Goal: Task Accomplishment & Management: Manage account settings

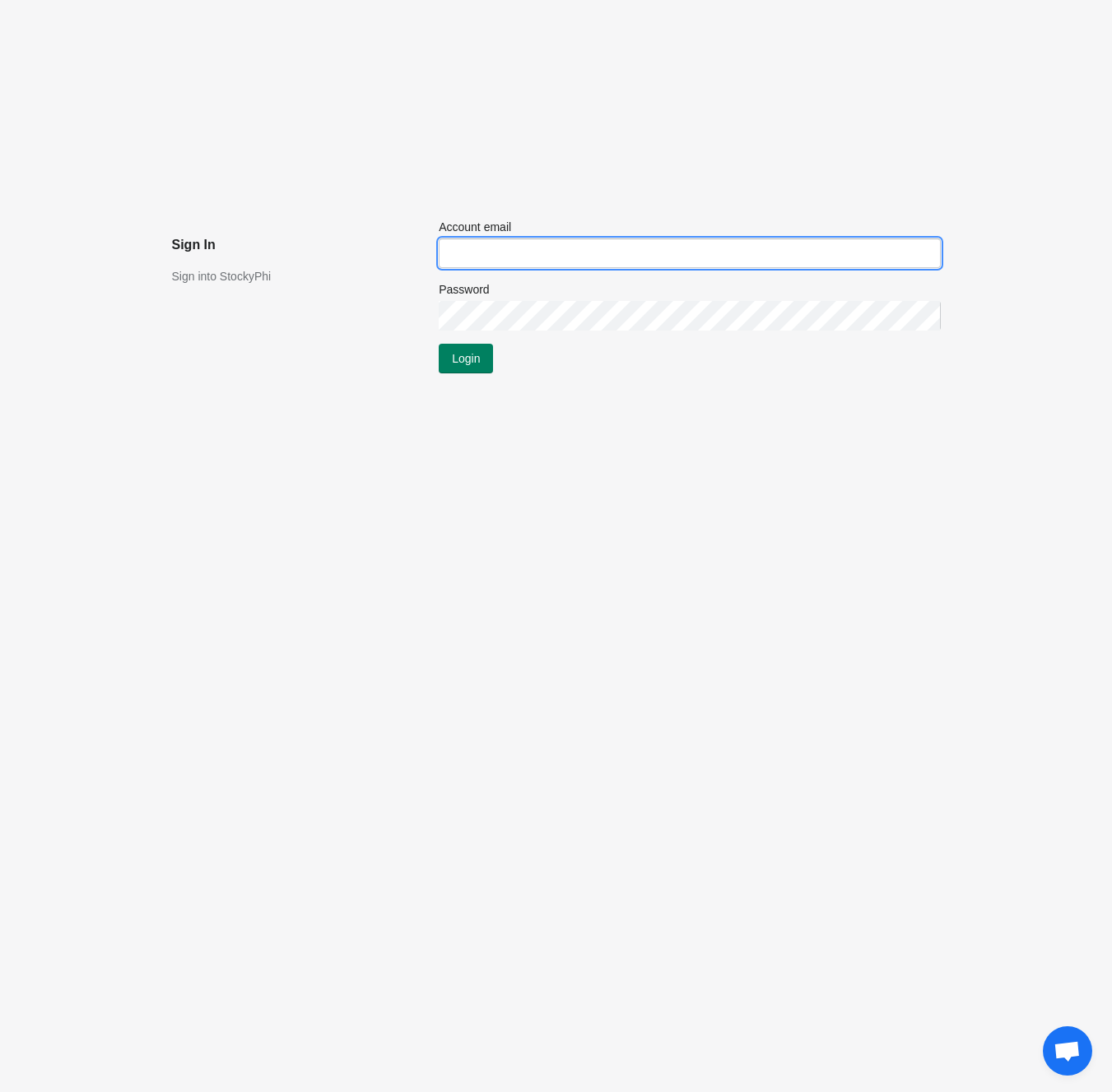
type input "[EMAIL_ADDRESS][DOMAIN_NAME]"
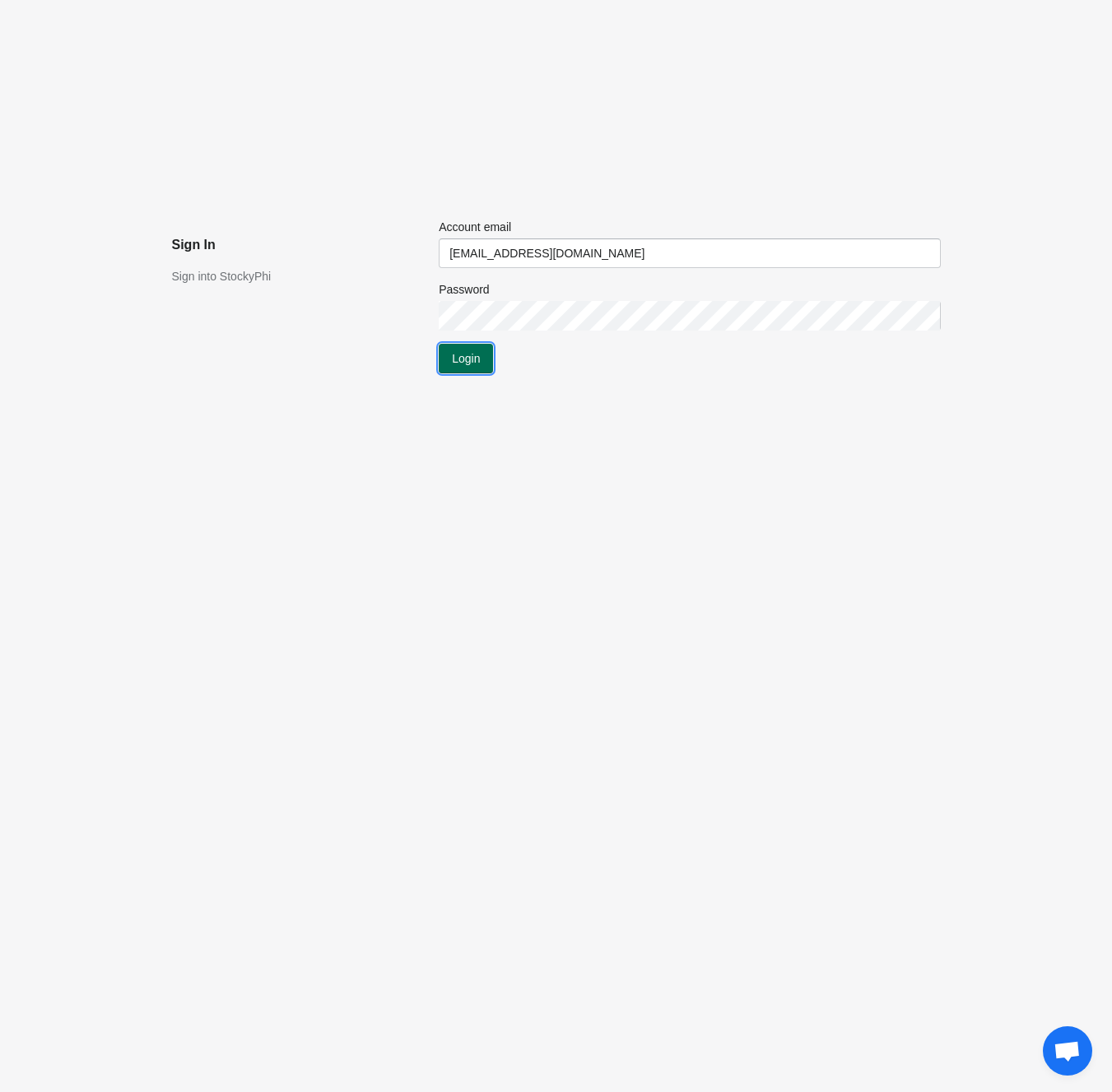
click at [460, 358] on span "Login" at bounding box center [465, 358] width 28 height 13
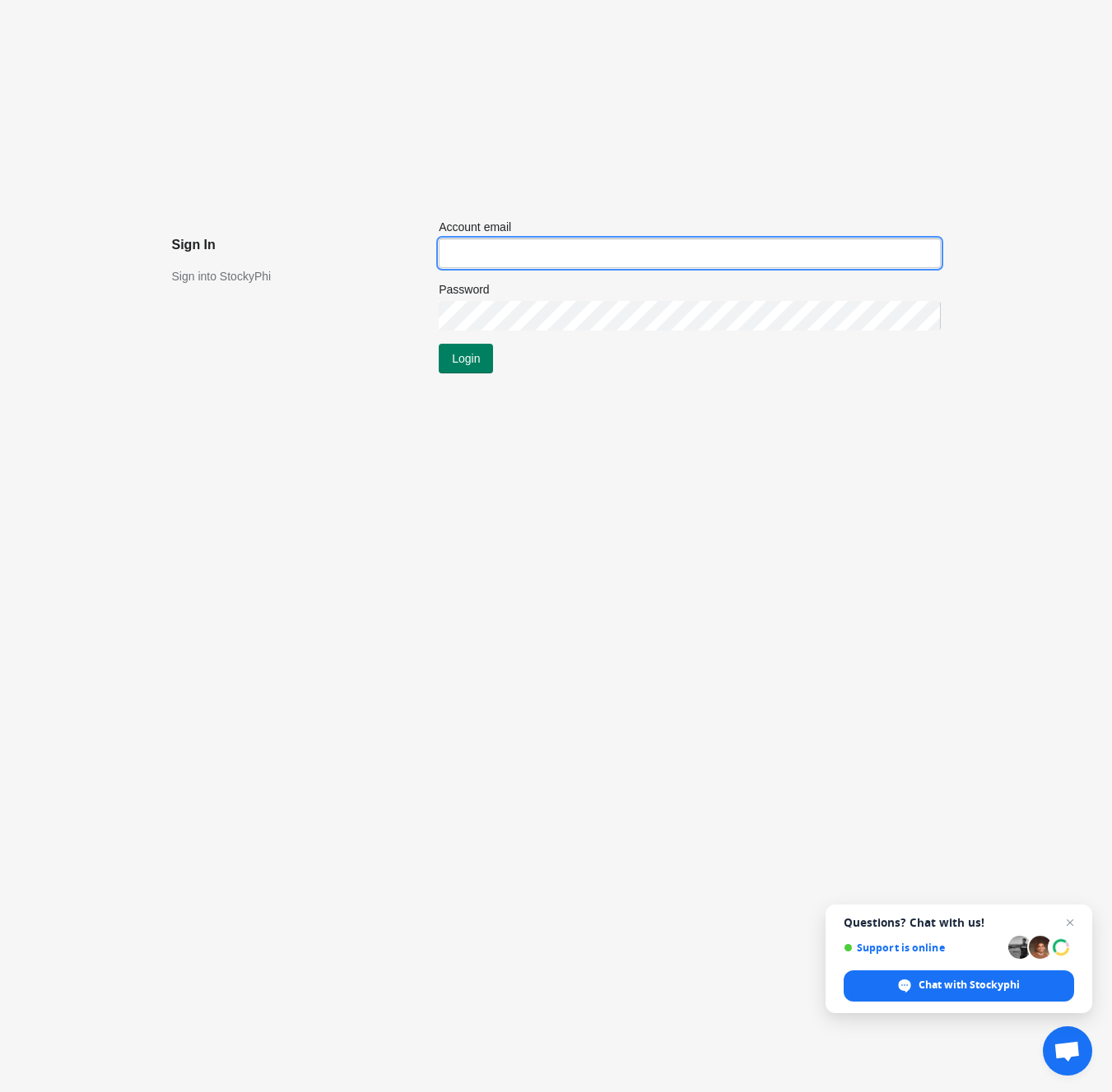
click at [470, 254] on input "Account email" at bounding box center [689, 254] width 502 height 30
type input "[EMAIL_ADDRESS][DOMAIN_NAME]"
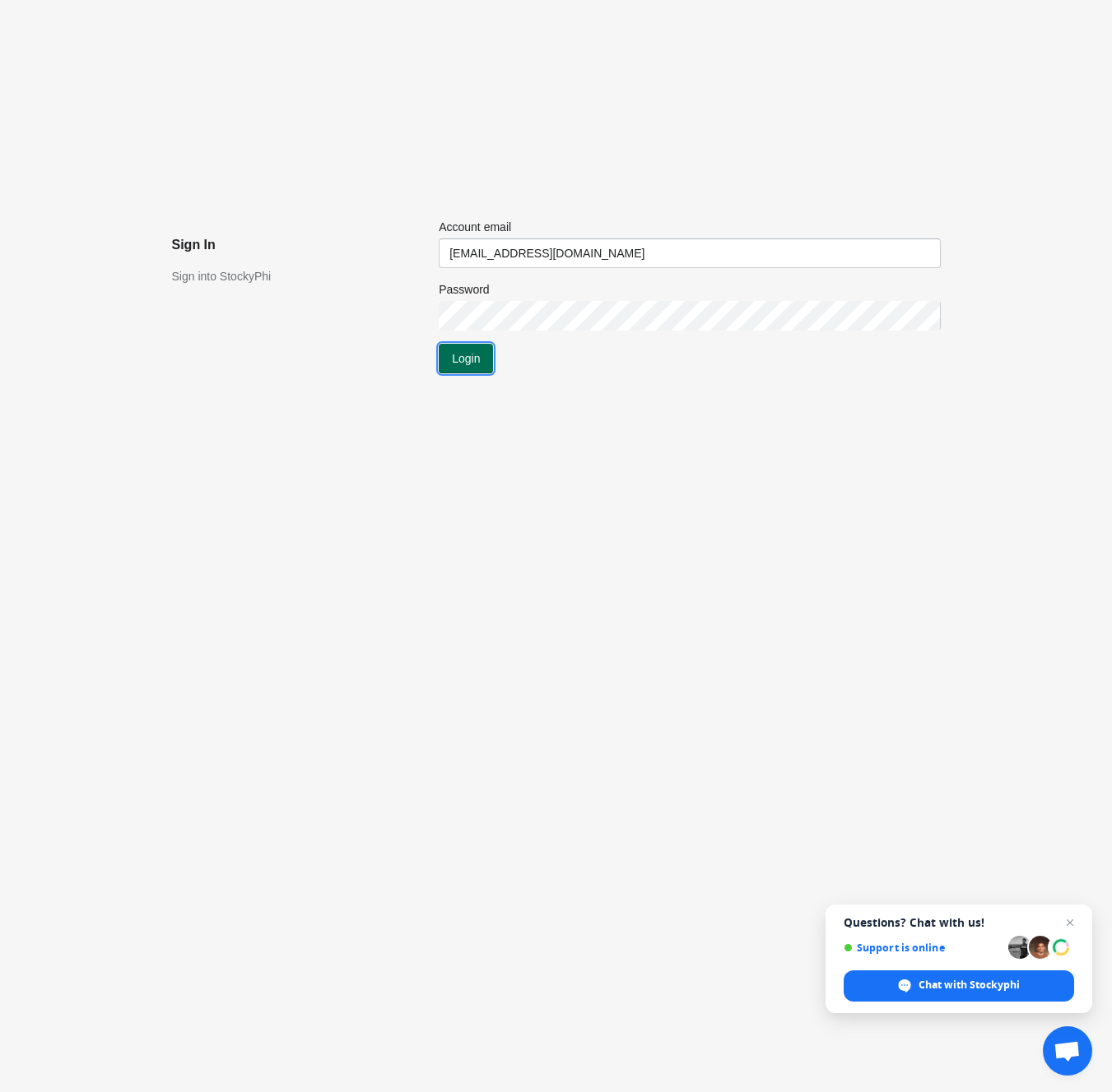
click at [476, 352] on span "Login" at bounding box center [465, 358] width 28 height 13
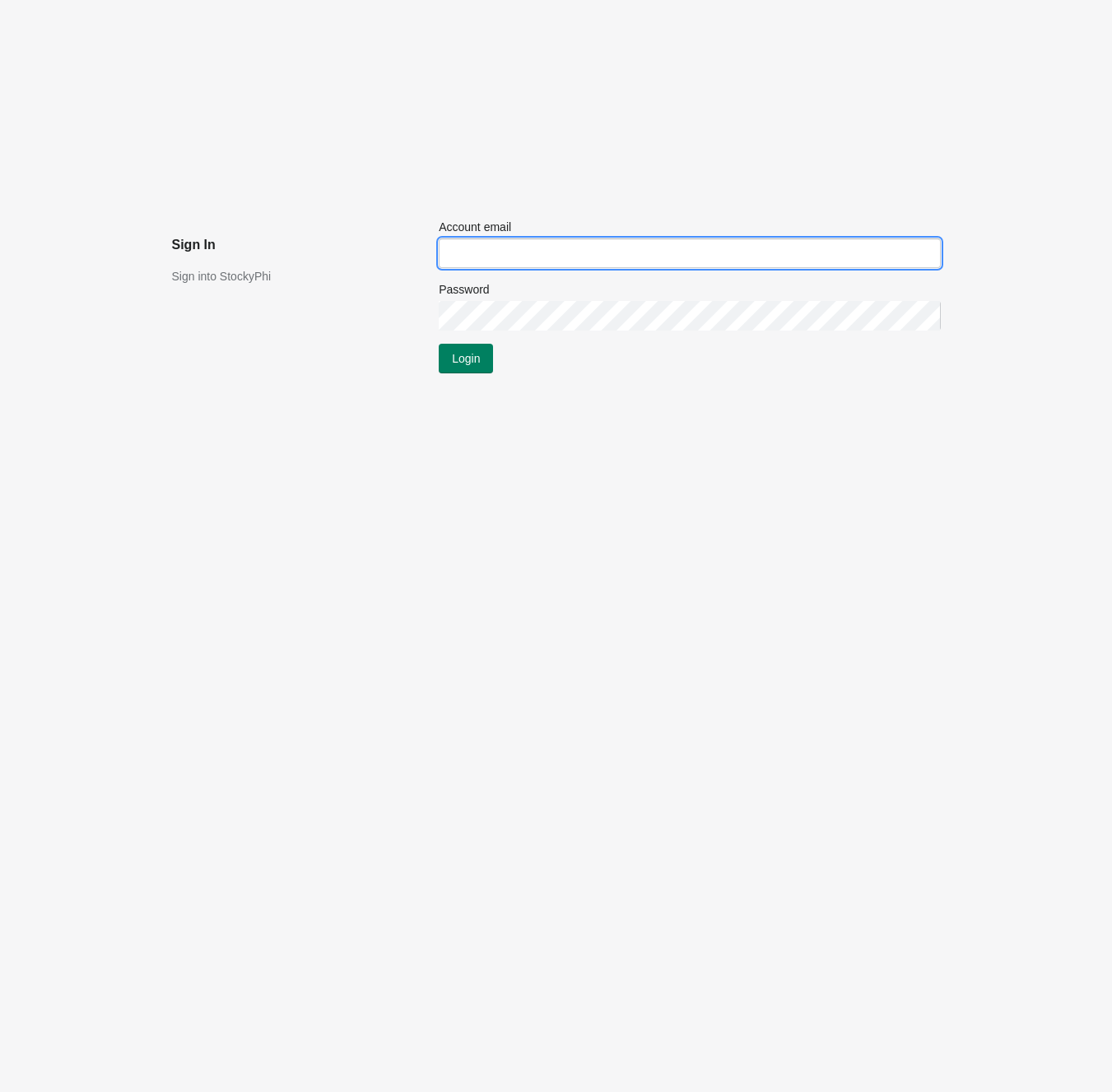
click at [544, 254] on input "Account email" at bounding box center [689, 254] width 502 height 30
type input "[EMAIL_ADDRESS][DOMAIN_NAME]"
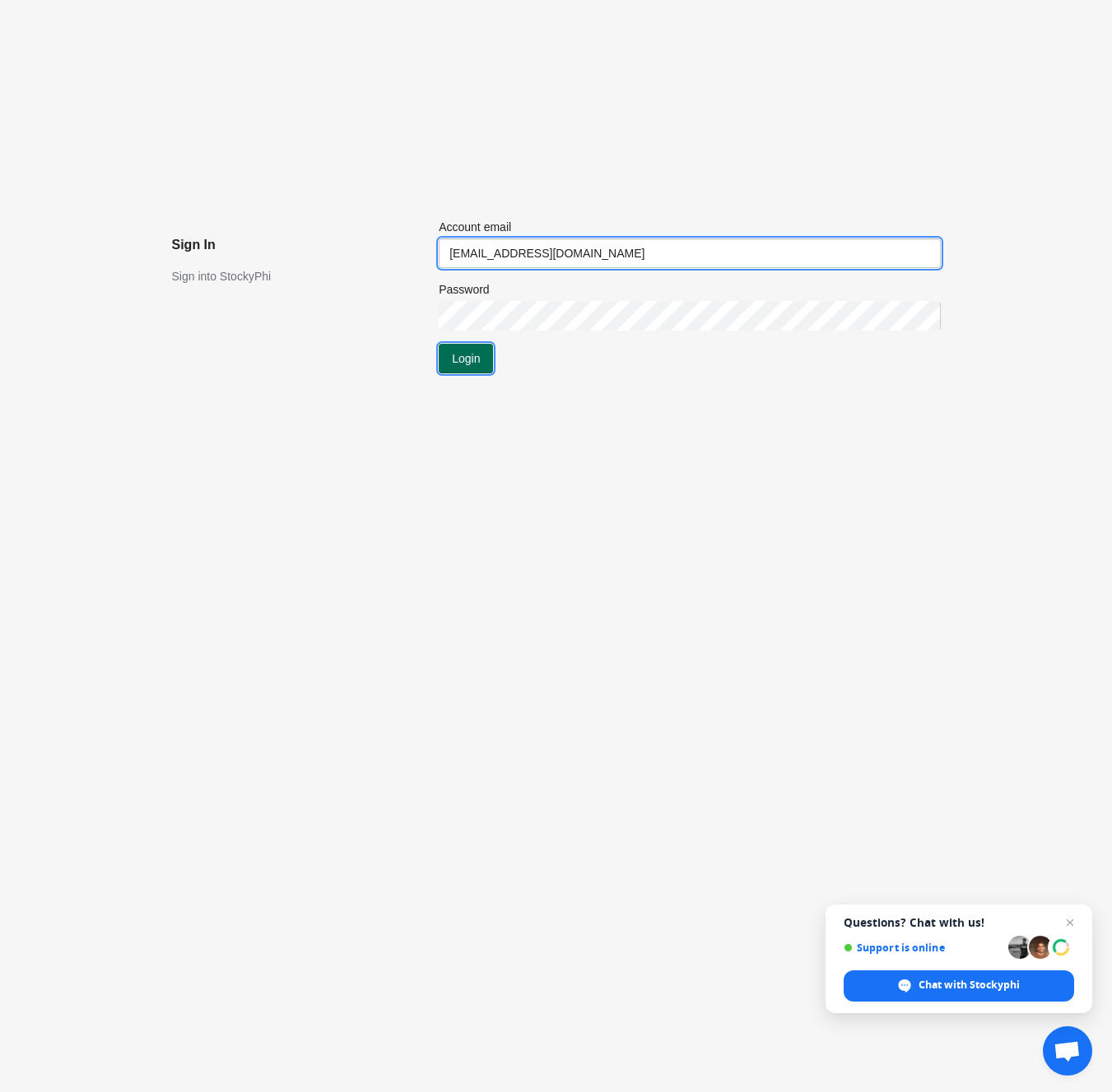
click at [470, 369] on button "Login" at bounding box center [465, 358] width 54 height 30
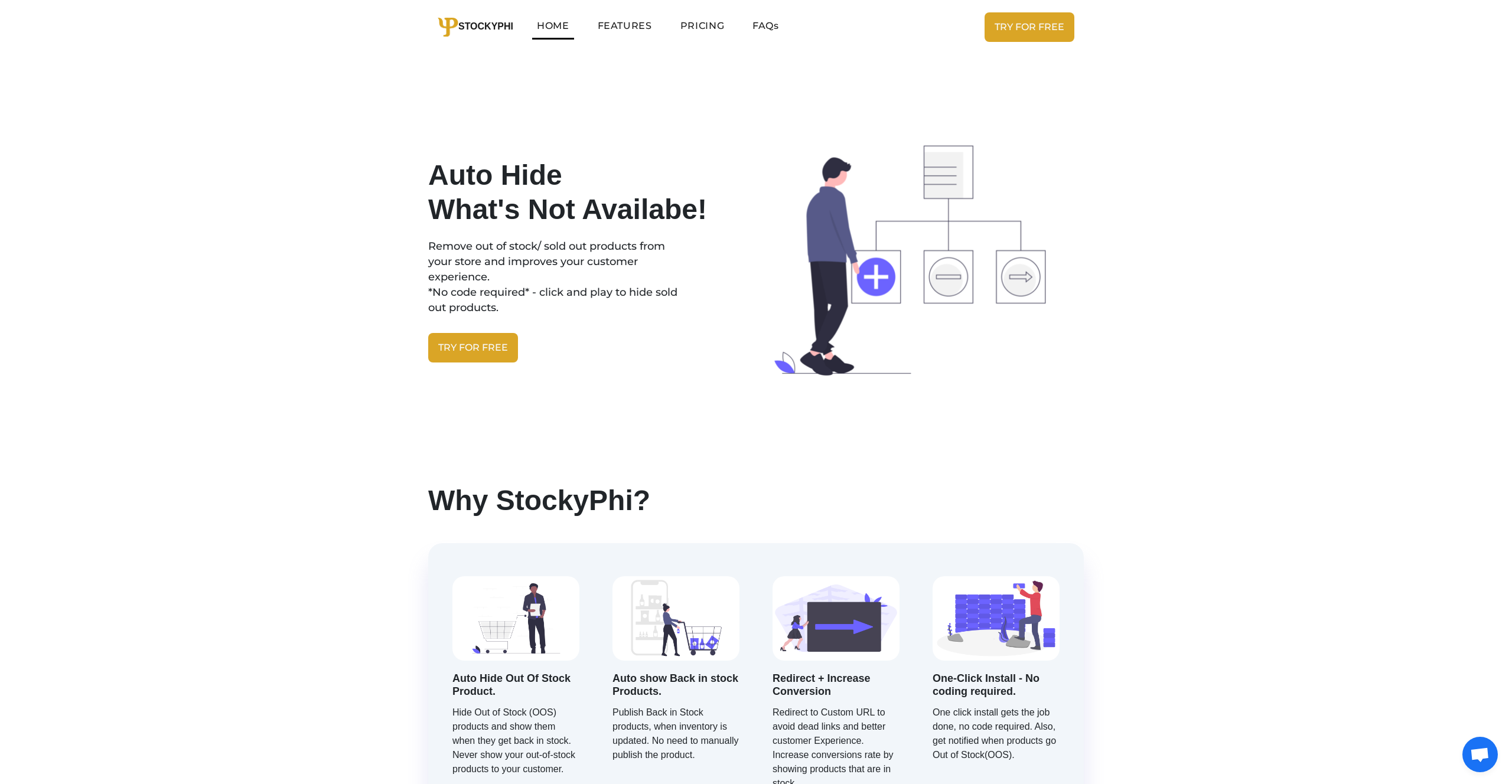
click at [639, 17] on link "FEATURES" at bounding box center [625, 25] width 64 height 23
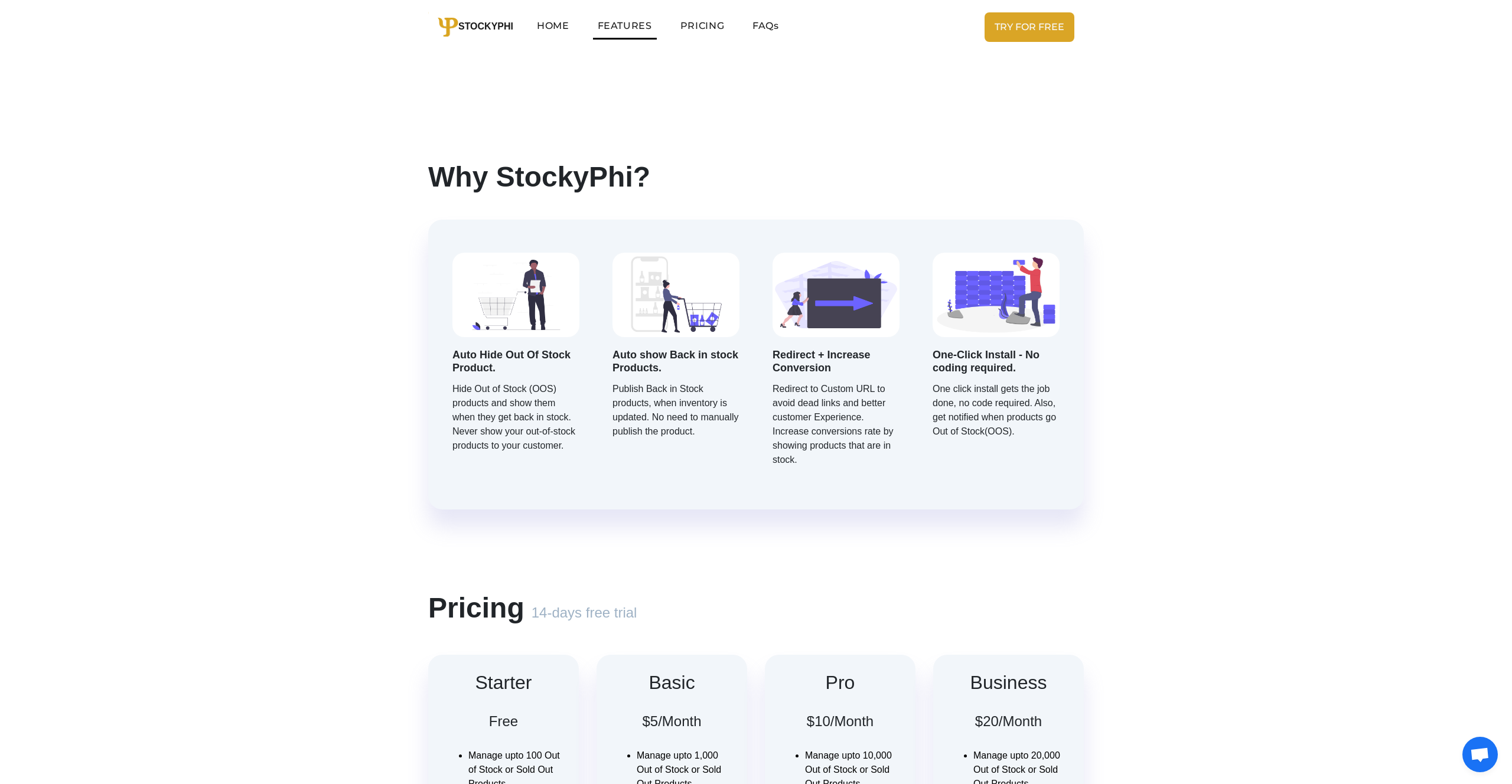
click at [686, 30] on link "PRICING" at bounding box center [702, 25] width 53 height 23
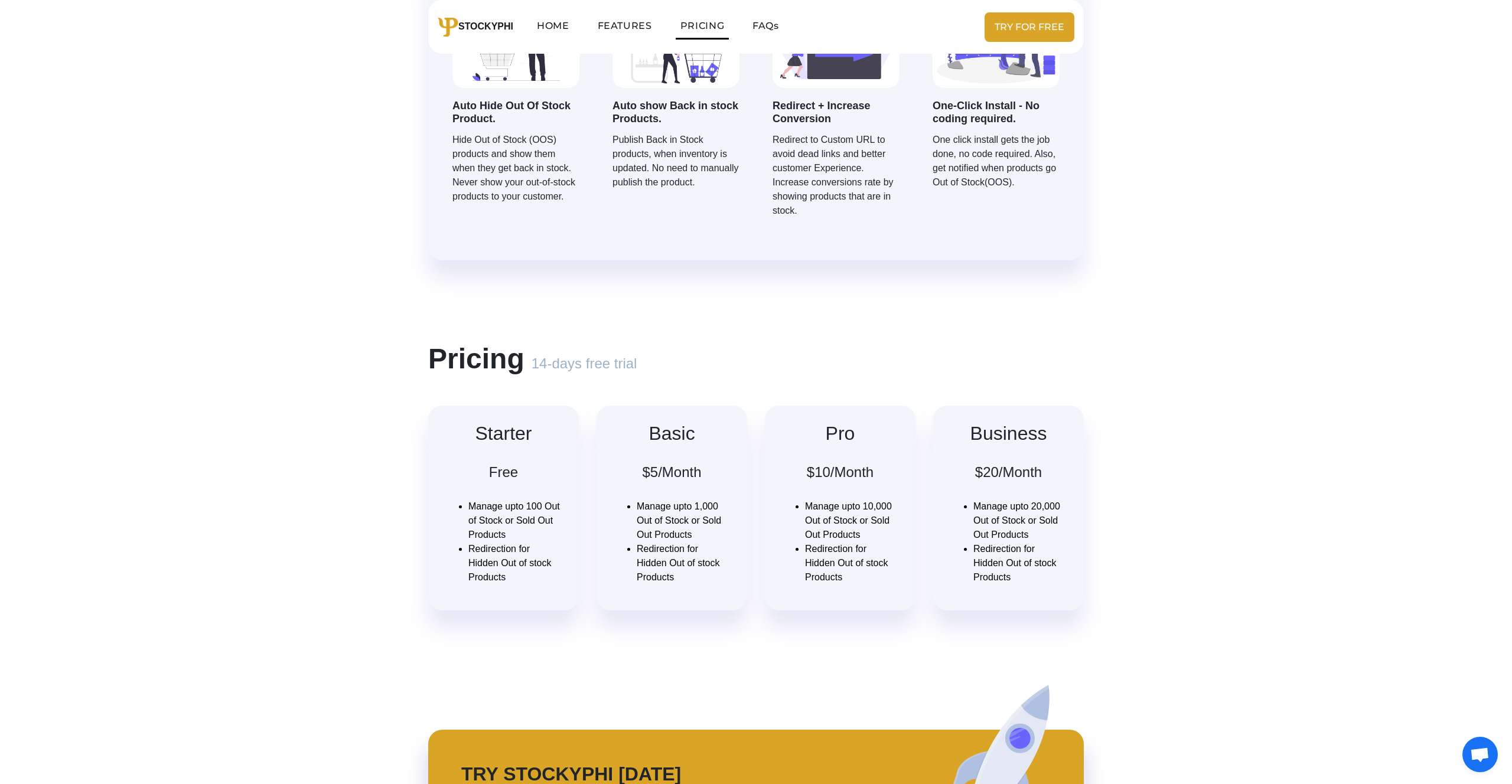
scroll to position [658, 0]
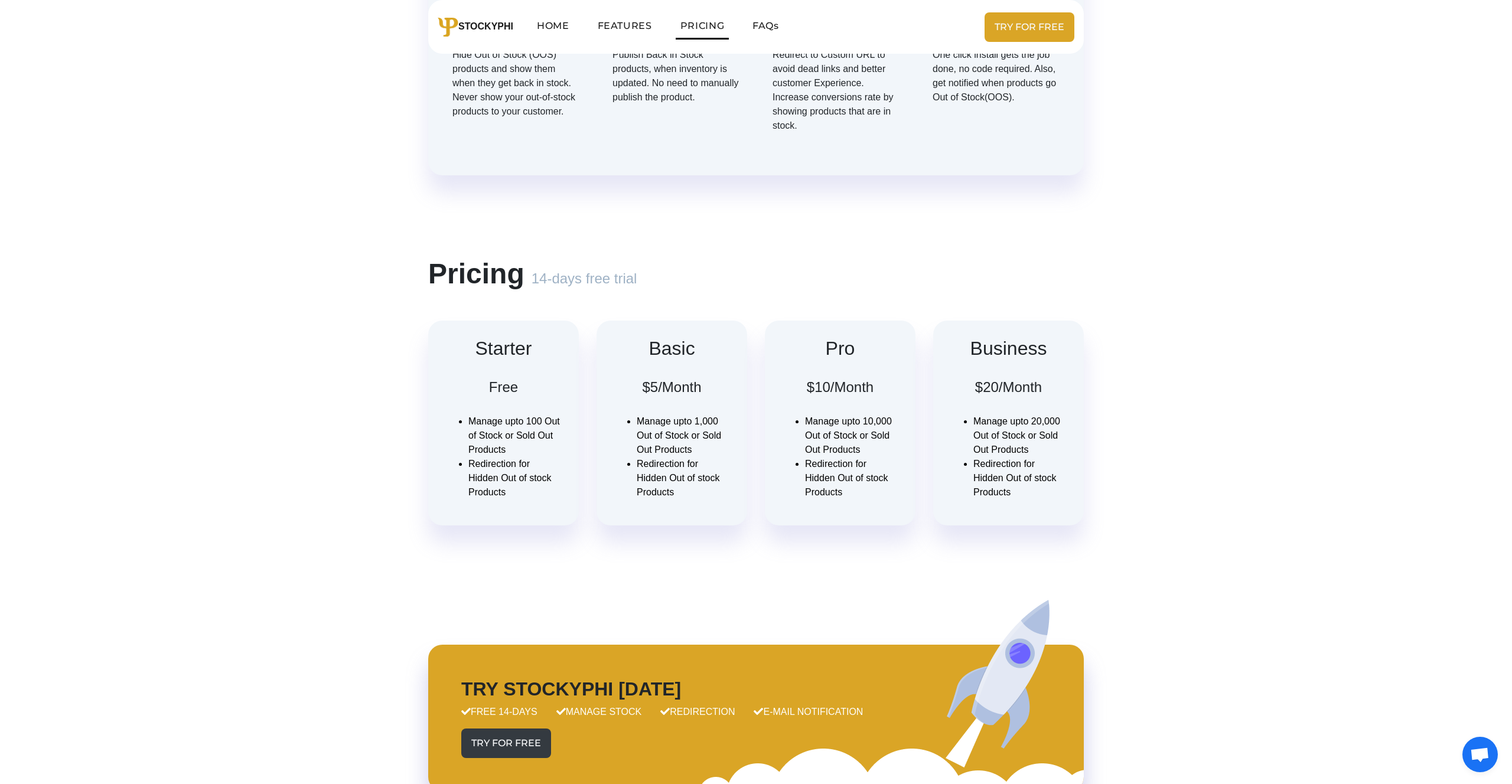
click at [777, 18] on link "FAQs" at bounding box center [766, 25] width 36 height 23
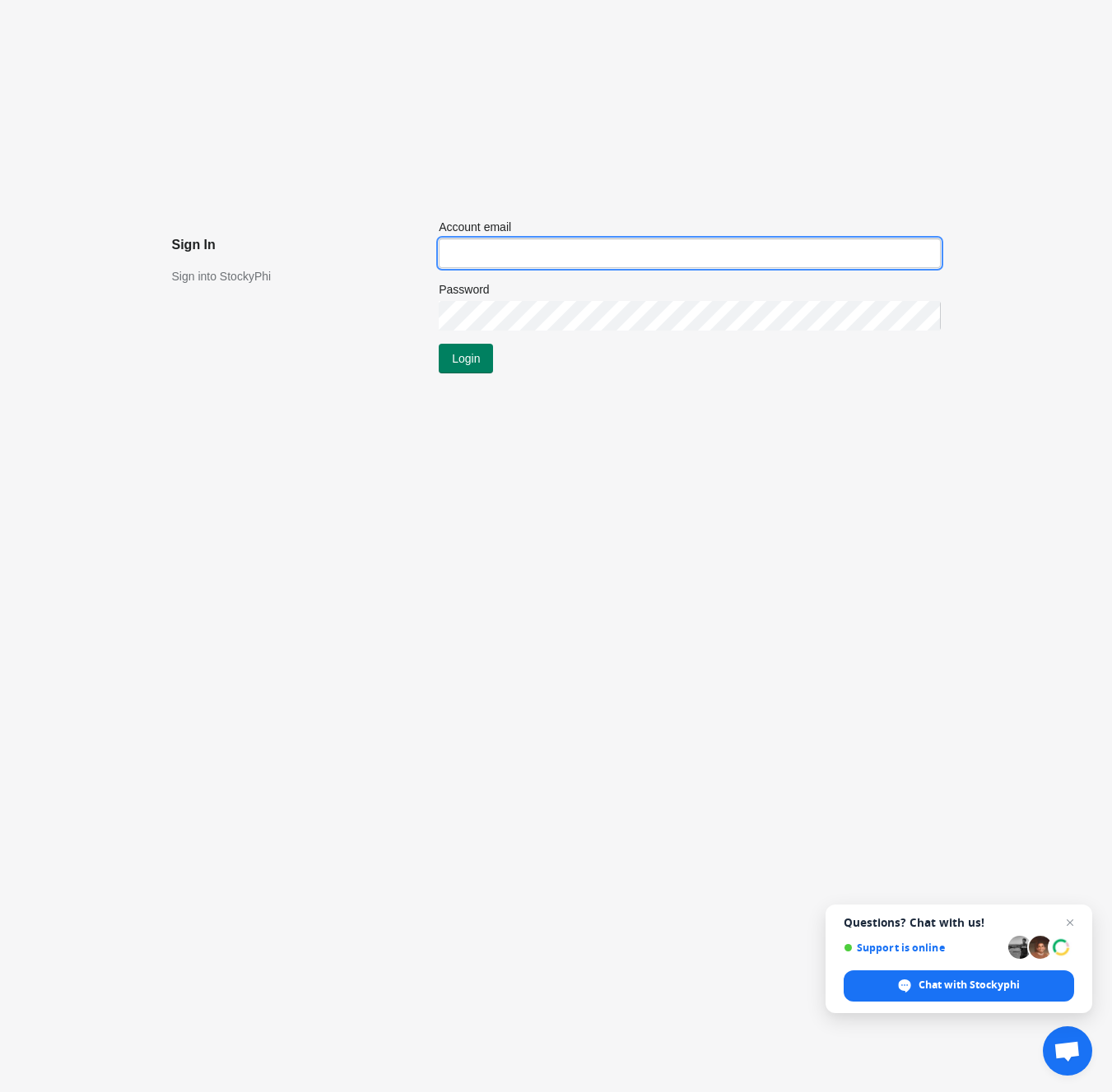
click at [523, 255] on input "Account email" at bounding box center [689, 254] width 502 height 30
type input "[EMAIL_ADDRESS][DOMAIN_NAME]"
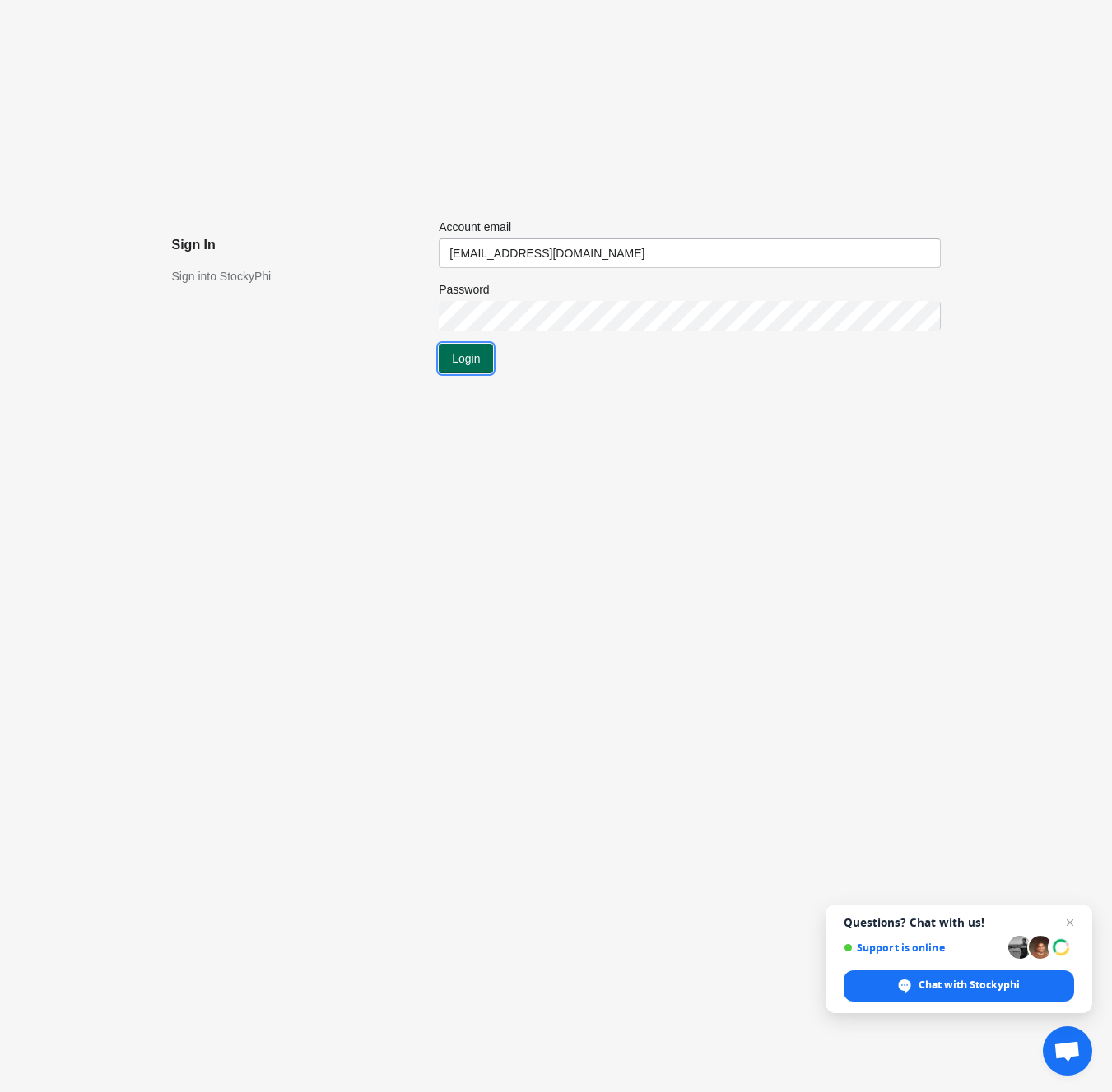
click at [476, 360] on span "Login" at bounding box center [465, 358] width 28 height 13
